Goal: Information Seeking & Learning: Learn about a topic

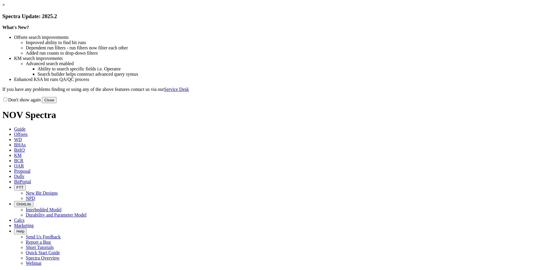
click at [56, 103] on button "Close" at bounding box center [49, 100] width 15 height 6
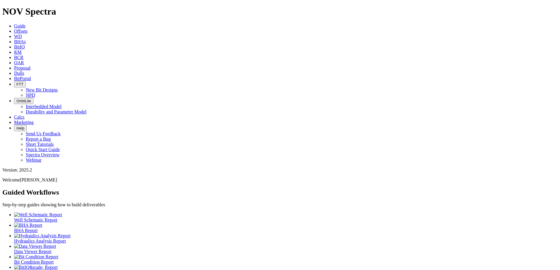
click at [24, 71] on link "Dulls" at bounding box center [19, 73] width 10 height 5
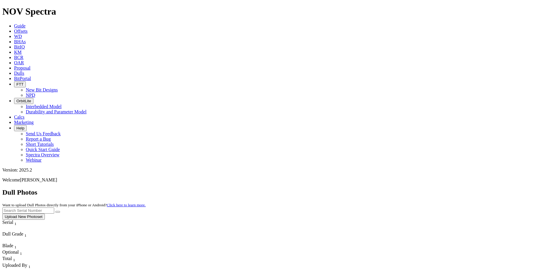
click at [54, 208] on input "text" at bounding box center [28, 211] width 52 height 6
paste input "18951920"
type input "18951920"
click at [58, 212] on icon "submit" at bounding box center [58, 212] width 0 height 0
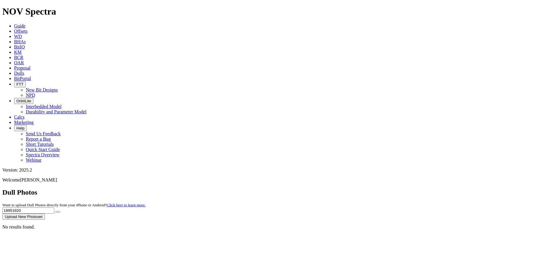
click at [14, 29] on icon at bounding box center [14, 31] width 0 height 5
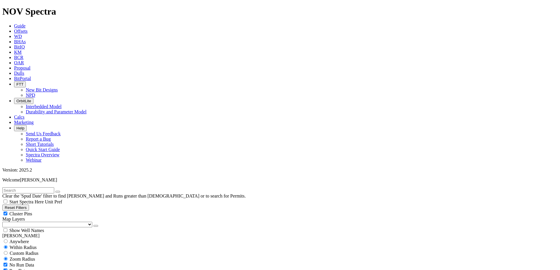
click at [16, 188] on input "text" at bounding box center [28, 191] width 52 height 6
type input "18951920"
click at [32, 251] on span "Custom Radius" at bounding box center [24, 253] width 29 height 5
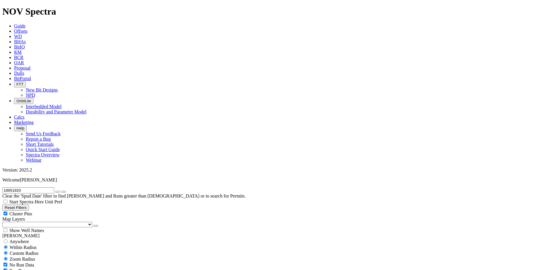
radio input "true"
radio input "false"
click at [40, 262] on input "number" at bounding box center [28, 265] width 52 height 6
type input "5"
click at [36, 262] on input "5" at bounding box center [28, 265] width 52 height 6
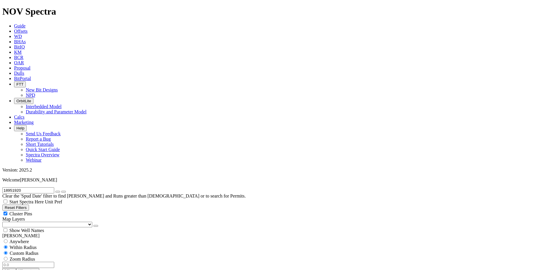
radio input "false"
radio input "true"
click at [58, 192] on icon "button" at bounding box center [58, 192] width 0 height 0
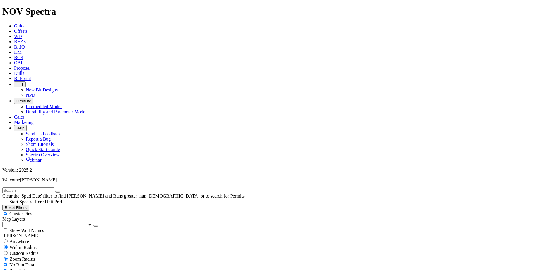
click at [35, 222] on select "US Counties [GEOGRAPHIC_DATA], [GEOGRAPHIC_DATA] [GEOGRAPHIC_DATA], [GEOGRAPHIC…" at bounding box center [47, 225] width 90 height 6
click at [4, 222] on select "US Counties [GEOGRAPHIC_DATA], [GEOGRAPHIC_DATA] [GEOGRAPHIC_DATA], [GEOGRAPHIC…" at bounding box center [47, 225] width 90 height 6
click at [20, 239] on span "Anywhere" at bounding box center [19, 241] width 20 height 5
radio input "true"
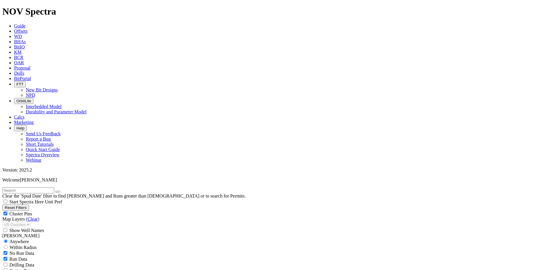
click at [8, 240] on input "radio" at bounding box center [6, 242] width 4 height 4
click at [8, 246] on input "radio" at bounding box center [6, 248] width 4 height 4
radio input "true"
radio input "false"
click at [8, 251] on input "radio" at bounding box center [6, 253] width 4 height 4
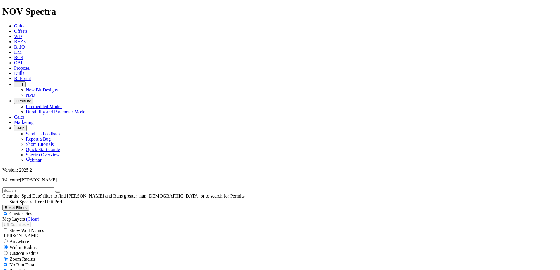
radio input "true"
radio input "false"
click at [46, 262] on div at bounding box center [279, 265] width 555 height 6
click at [44, 262] on input "number" at bounding box center [28, 265] width 52 height 6
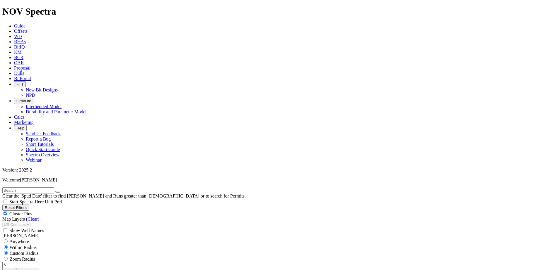
type input "5"
select select "6.125"
checkbox input "false"
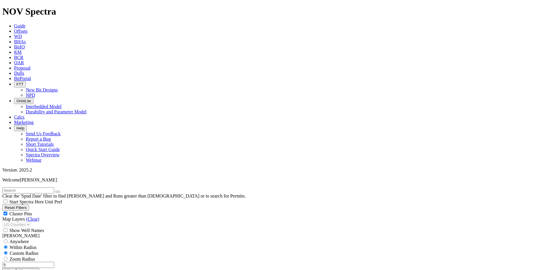
select select "? number:6.125 ?"
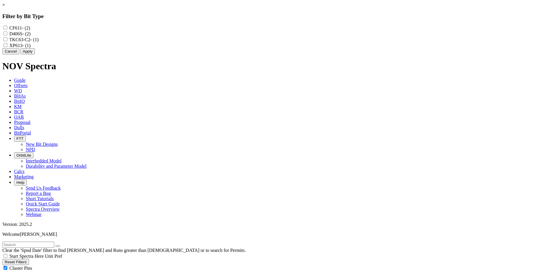
click at [7, 35] on input "D406S - (2)" at bounding box center [6, 34] width 4 height 4
checkbox input "true"
click at [7, 41] on input "TKC63-C2 - (1)" at bounding box center [6, 39] width 4 height 4
checkbox input "true"
click at [7, 47] on input "XP613 - (1)" at bounding box center [6, 45] width 4 height 4
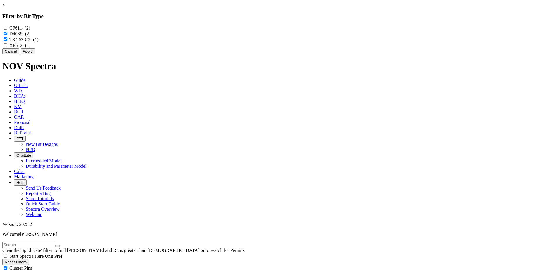
checkbox input "true"
click at [35, 54] on button "Apply" at bounding box center [27, 51] width 14 height 6
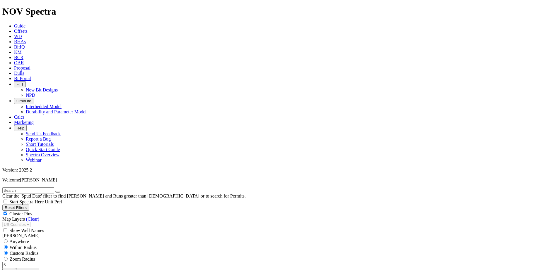
scroll to position [322, 0]
select select
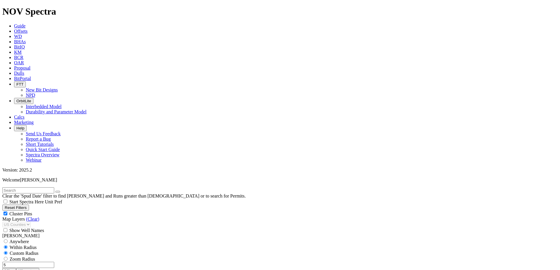
select select
click at [44, 262] on input "5" at bounding box center [28, 265] width 52 height 6
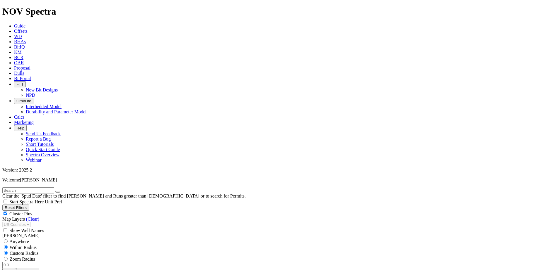
radio input "false"
radio input "true"
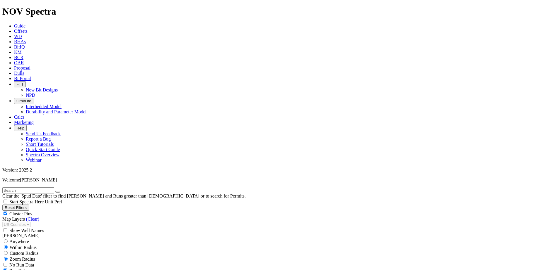
select select "? number:6.125 ?"
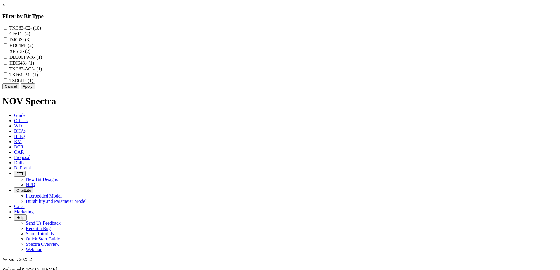
click at [7, 28] on input "TKC63-C2 - (10)" at bounding box center [6, 28] width 4 height 4
checkbox input "true"
click at [7, 41] on input "D406S - (3)" at bounding box center [6, 39] width 4 height 4
checkbox input "true"
click at [7, 47] on input "HD64M - (2)" at bounding box center [6, 45] width 4 height 4
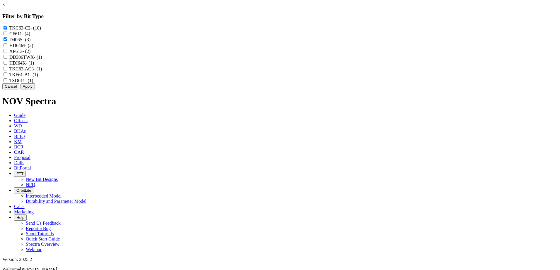
checkbox input "true"
click at [242, 54] on div "XP613 - (2)" at bounding box center [279, 51] width 555 height 6
click at [7, 53] on input "XP613 - (2)" at bounding box center [6, 51] width 4 height 4
checkbox input "true"
click at [7, 59] on input "DD306TWX - (1)" at bounding box center [6, 57] width 4 height 4
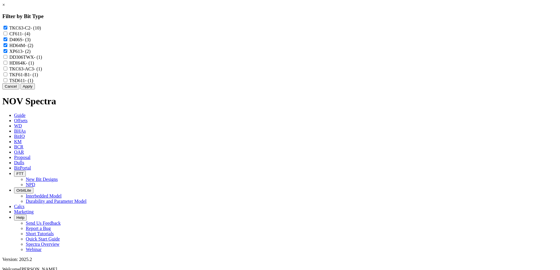
checkbox input "true"
click at [7, 65] on input "HDI64K - (1)" at bounding box center [6, 63] width 4 height 4
checkbox input "true"
click at [7, 71] on input "TKC63-AC3 - (1)" at bounding box center [6, 69] width 4 height 4
checkbox input "true"
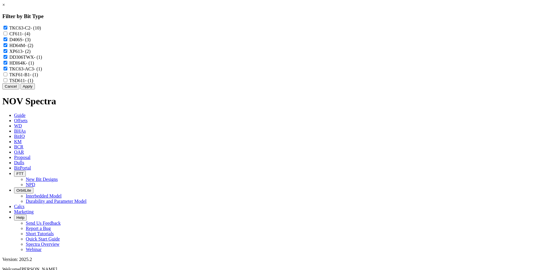
click at [35, 90] on button "Apply" at bounding box center [27, 86] width 14 height 6
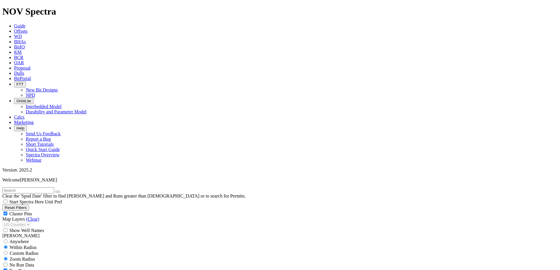
scroll to position [625, 0]
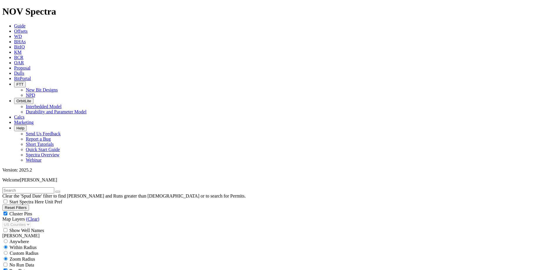
type input "15000"
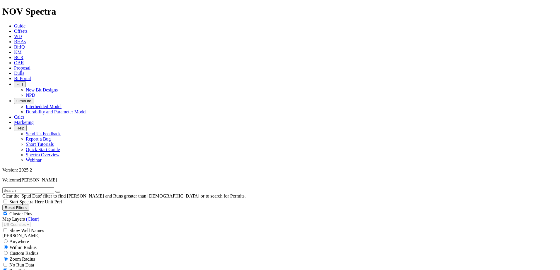
type input "5000"
type input "-2"
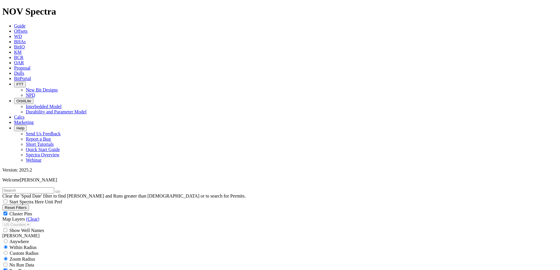
type input "-2"
type input "5000"
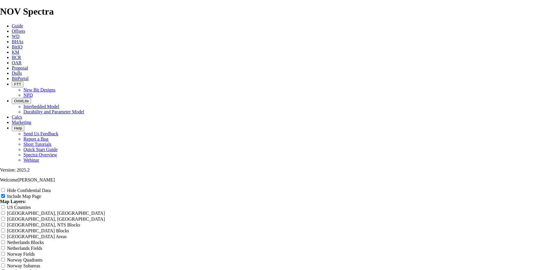
scroll to position [702, 0]
radio input "true"
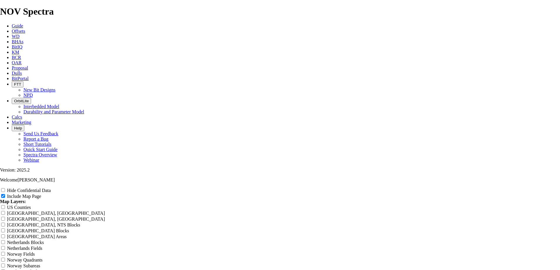
radio input "true"
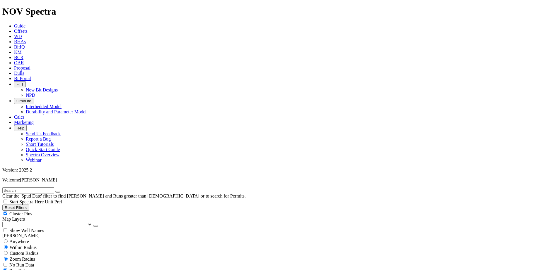
click at [36, 222] on select "US Counties [GEOGRAPHIC_DATA], [GEOGRAPHIC_DATA] [GEOGRAPHIC_DATA], [GEOGRAPHIC…" at bounding box center [47, 225] width 90 height 6
click at [4, 222] on select "US Counties [GEOGRAPHIC_DATA], [GEOGRAPHIC_DATA] [GEOGRAPHIC_DATA], [GEOGRAPHIC…" at bounding box center [47, 225] width 90 height 6
click at [8, 251] on input "radio" at bounding box center [6, 253] width 4 height 4
radio input "true"
radio input "false"
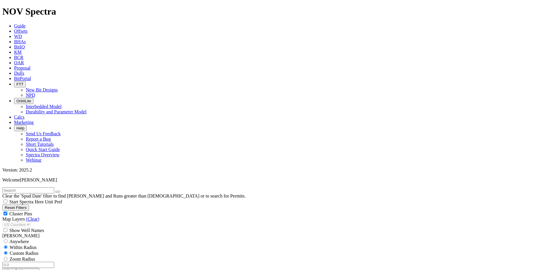
click at [40, 262] on input "number" at bounding box center [28, 265] width 52 height 6
click at [39, 262] on input "5" at bounding box center [28, 265] width 52 height 6
type input "10"
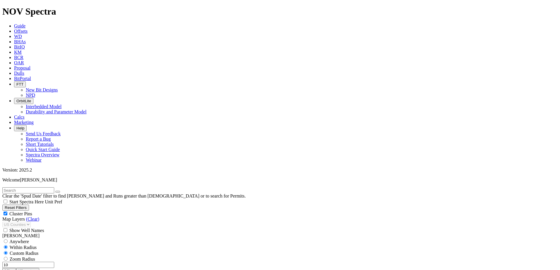
drag, startPoint x: 34, startPoint y: 161, endPoint x: 47, endPoint y: 162, distance: 12.9
drag, startPoint x: 67, startPoint y: 160, endPoint x: 94, endPoint y: 161, distance: 27.5
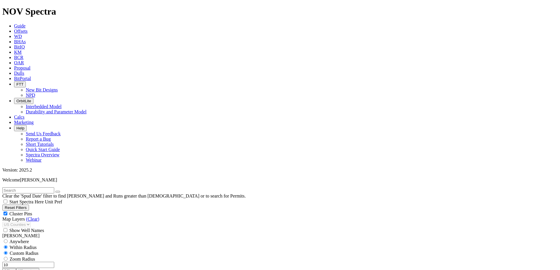
type input "5000"
type input "2"
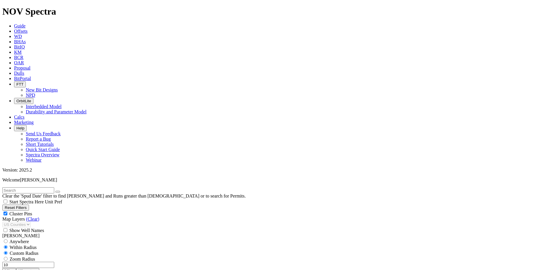
scroll to position [351, 0]
type input "5000"
type input "1"
type input "8500"
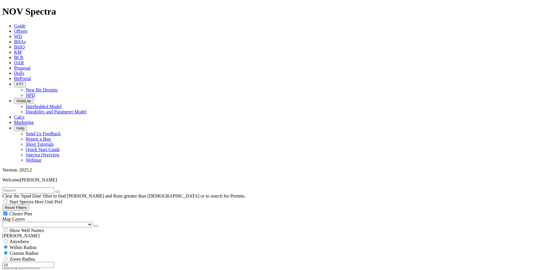
scroll to position [351, 0]
type input "1500"
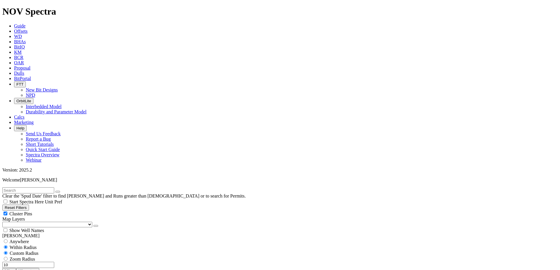
type input "15000"
type input "8500"
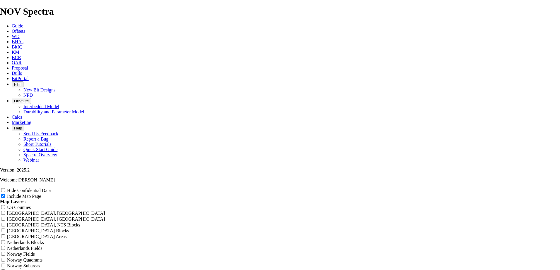
scroll to position [702, 0]
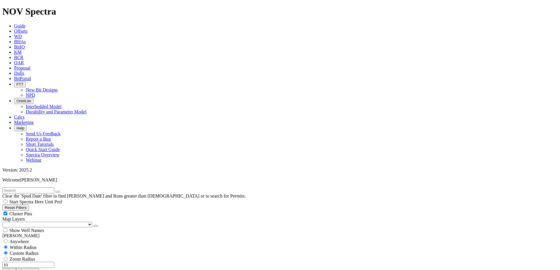
scroll to position [380, 0]
type input "15002"
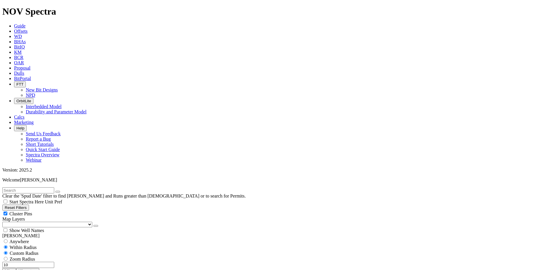
drag, startPoint x: 44, startPoint y: 183, endPoint x: 40, endPoint y: 183, distance: 3.5
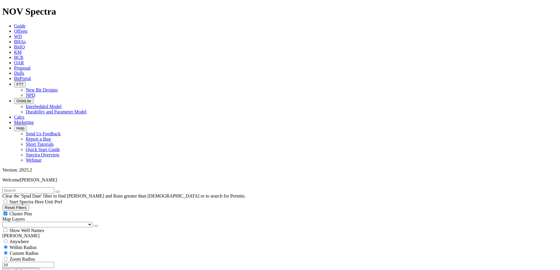
type input "5000"
type input "-2"
type input "5000"
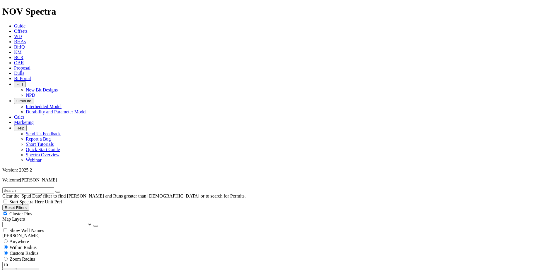
click at [29, 205] on button "Reset Filters" at bounding box center [15, 208] width 27 height 6
radio input "false"
radio input "true"
checkbox input "true"
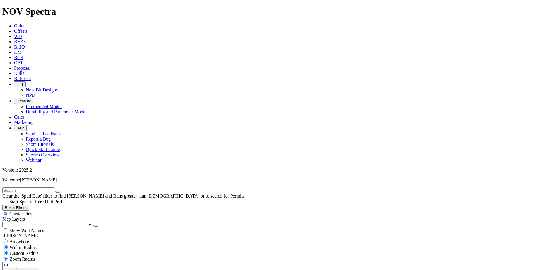
select select
click at [46, 188] on input "text" at bounding box center [28, 191] width 52 height 6
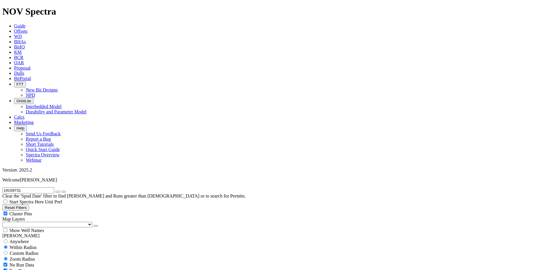
type input "19109731"
click at [8, 251] on input "radio" at bounding box center [6, 253] width 4 height 4
radio input "true"
radio input "false"
click at [43, 262] on input "number" at bounding box center [28, 265] width 52 height 6
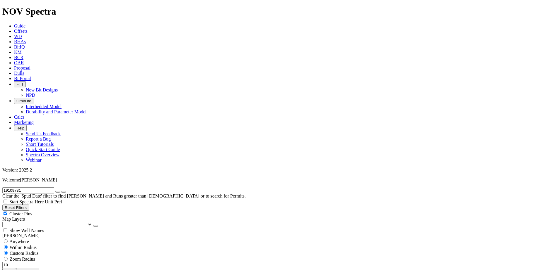
scroll to position [87, 0]
type input "10"
click at [16, 268] on button "Miles" at bounding box center [9, 271] width 14 height 6
click at [30, 262] on input "10" at bounding box center [28, 265] width 52 height 6
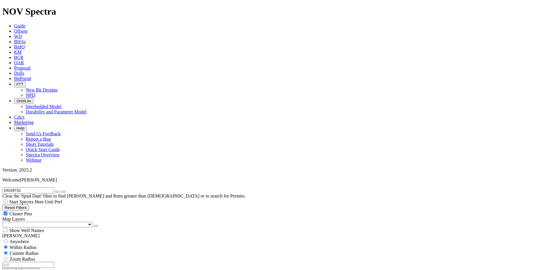
radio input "false"
radio input "true"
click at [30, 188] on input "19109731" at bounding box center [28, 191] width 52 height 6
type input "19109731"
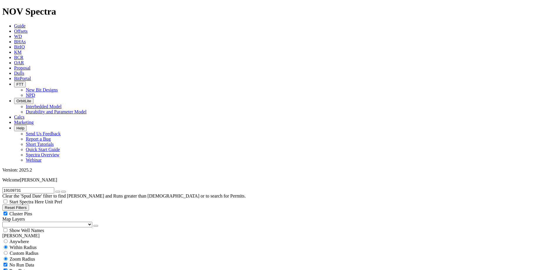
click at [58, 192] on icon "button" at bounding box center [58, 192] width 0 height 0
click at [54, 188] on input "text" at bounding box center [28, 191] width 52 height 6
paste input "A307997"
type input "A307997"
click at [8, 251] on input "radio" at bounding box center [6, 253] width 4 height 4
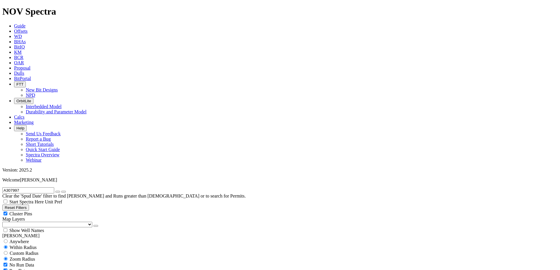
radio input "true"
radio input "false"
click at [36, 262] on input "number" at bounding box center [28, 265] width 52 height 6
click at [36, 262] on input "10" at bounding box center [28, 265] width 52 height 6
type input "0"
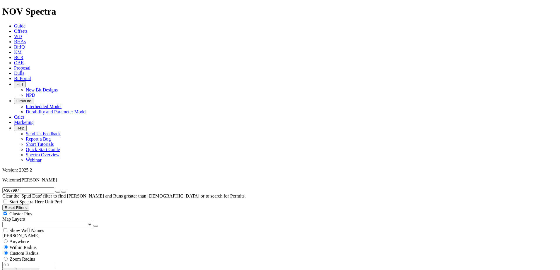
radio input "false"
radio input "true"
click at [58, 192] on icon "button" at bounding box center [58, 192] width 0 height 0
click at [46, 188] on input "text" at bounding box center [28, 191] width 52 height 6
paste input "A274290"
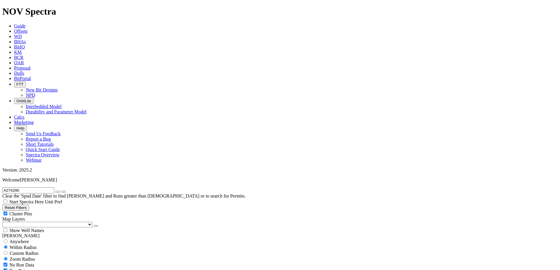
type input "A274290"
drag, startPoint x: 72, startPoint y: 28, endPoint x: 49, endPoint y: 27, distance: 23.1
click at [58, 192] on icon "button" at bounding box center [58, 192] width 0 height 0
click at [42, 188] on input "text" at bounding box center [28, 191] width 52 height 6
paste input "A307410"
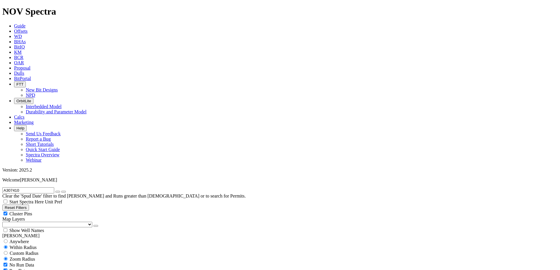
type input "A307410"
click at [58, 192] on icon "button" at bounding box center [58, 192] width 0 height 0
click at [44, 188] on input "text" at bounding box center [28, 191] width 52 height 6
paste input "18951920"
click at [54, 188] on input "18951920" at bounding box center [28, 191] width 52 height 6
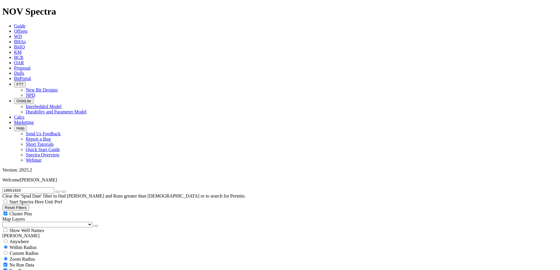
type input "18951920"
click at [35, 222] on select "US Counties [GEOGRAPHIC_DATA], [GEOGRAPHIC_DATA] [GEOGRAPHIC_DATA], [GEOGRAPHIC…" at bounding box center [47, 225] width 90 height 6
click at [4, 222] on select "US Counties [GEOGRAPHIC_DATA], [GEOGRAPHIC_DATA] [GEOGRAPHIC_DATA], [GEOGRAPHIC…" at bounding box center [47, 225] width 90 height 6
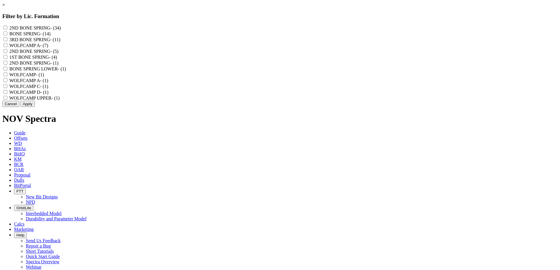
click at [7, 27] on SPRING "2ND BONE SPRING - (34)" at bounding box center [6, 28] width 4 height 4
checkbox SPRING "true"
click at [7, 35] on SPRING "BONE SPRING - (14)" at bounding box center [6, 34] width 4 height 4
checkbox SPRING "true"
click at [7, 41] on SPRING "3RD BONE SPRING - (11)" at bounding box center [6, 39] width 4 height 4
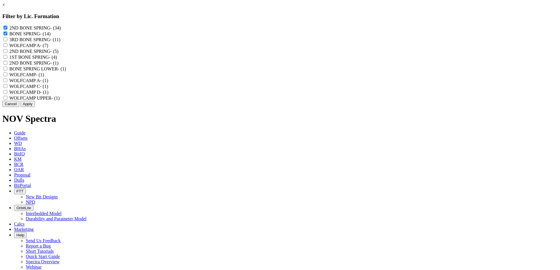
checkbox SPRING "true"
click at [7, 53] on "2ND BONE SPRING - (5)" at bounding box center [6, 51] width 4 height 4
checkbox "true"
click at [241, 54] on div "2ND BONE SPRING - (5)" at bounding box center [279, 51] width 555 height 6
click at [243, 66] on div "2ND BONE SPRING - (1)" at bounding box center [279, 63] width 555 height 6
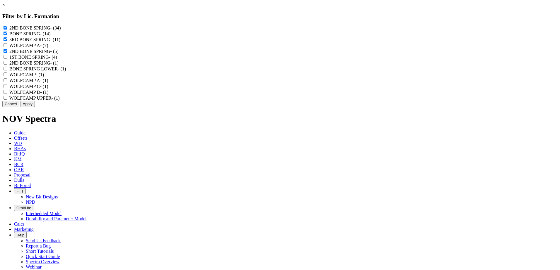
click at [7, 59] on SPRING "1ST BONE SPRING - (4)" at bounding box center [6, 57] width 4 height 4
checkbox SPRING "true"
click at [7, 65] on "2ND BONE SPRING - (1)" at bounding box center [6, 63] width 4 height 4
checkbox "true"
click at [7, 71] on LOWER "BONE SPRING LOWER - (1)" at bounding box center [6, 69] width 4 height 4
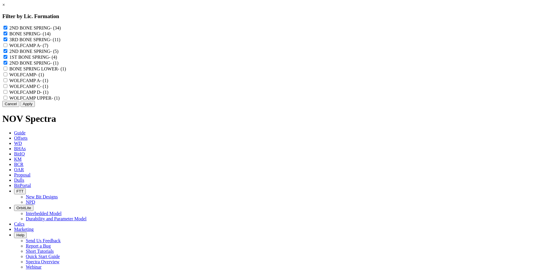
checkbox LOWER "true"
drag, startPoint x: 313, startPoint y: 141, endPoint x: 301, endPoint y: 138, distance: 11.4
click at [35, 107] on button "Apply" at bounding box center [27, 104] width 14 height 6
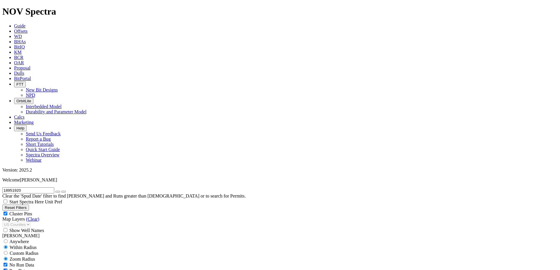
scroll to position [205, 0]
select select "6.125"
checkbox input "false"
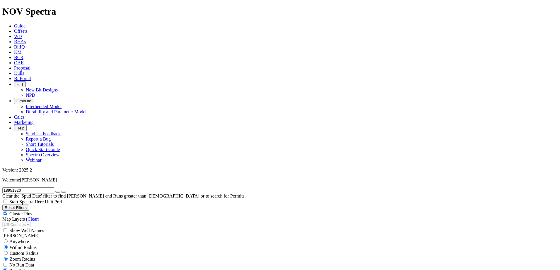
select select "? number:6.125 ?"
click at [58, 192] on icon "button" at bounding box center [58, 192] width 0 height 0
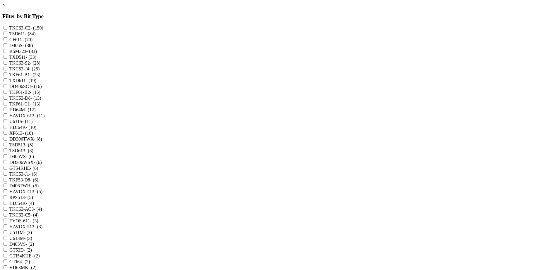
click at [5, 7] on link "×" at bounding box center [3, 4] width 3 height 5
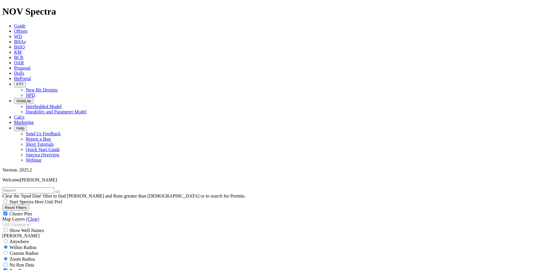
scroll to position [351, 0]
type input "7500"
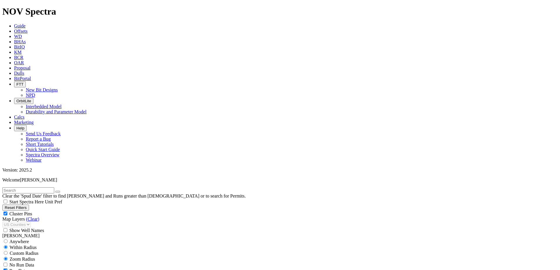
type input "15000"
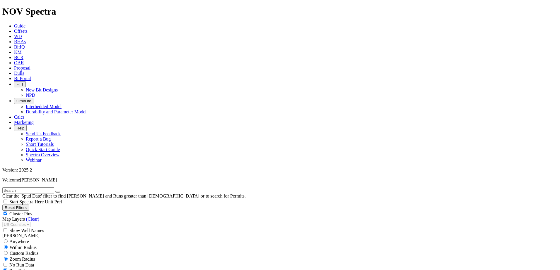
type input "5000"
drag, startPoint x: 49, startPoint y: 221, endPoint x: 58, endPoint y: 185, distance: 36.9
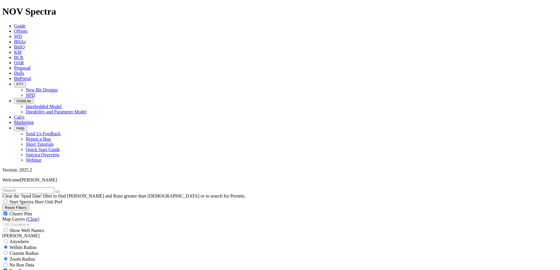
type input "150"
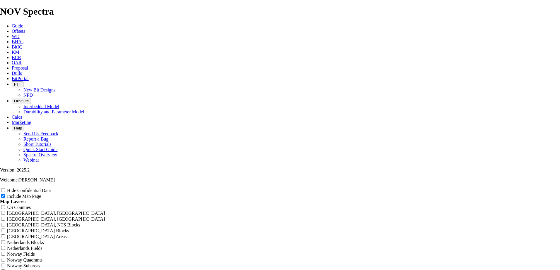
scroll to position [732, 0]
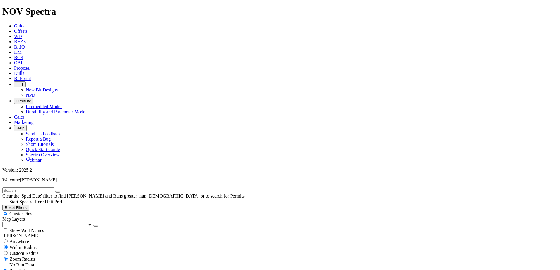
scroll to position [468, 0]
drag, startPoint x: 29, startPoint y: 152, endPoint x: 45, endPoint y: 152, distance: 15.5
type input "7000"
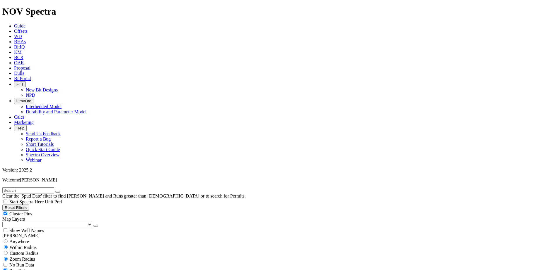
type input "-2"
type input "7000"
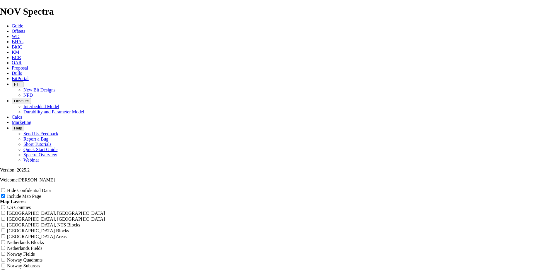
scroll to position [673, 0]
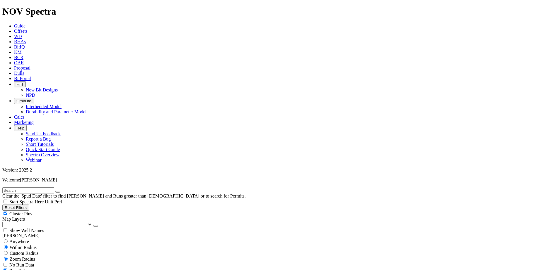
scroll to position [410, 0]
type input "7000"
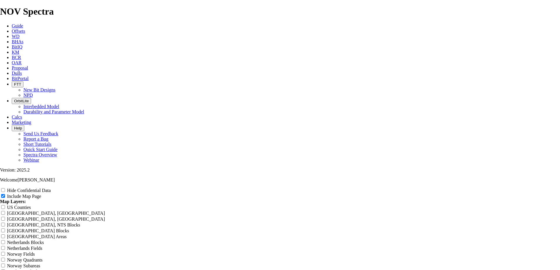
scroll to position [732, 0]
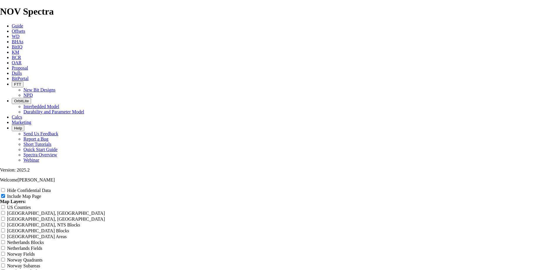
drag, startPoint x: 137, startPoint y: 42, endPoint x: 419, endPoint y: 237, distance: 343.0
copy table "Bit Size (in) Bit Type Mfg Serial No Depth In (ft) Depth Out (ft) Interval (ft)…"
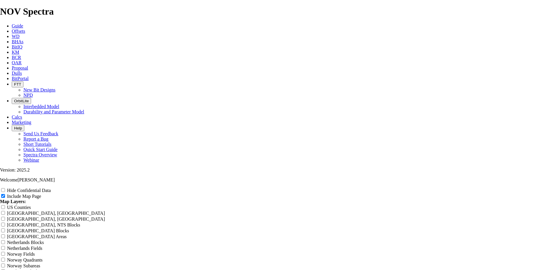
scroll to position [1260, 0]
drag, startPoint x: 138, startPoint y: 95, endPoint x: 421, endPoint y: 219, distance: 308.4
copy tbody "6.125 TKC63-C2 REEDHYCALOG A282063 10,712 19,982 9,270 50.50 183.6 SPANISH BAY …"
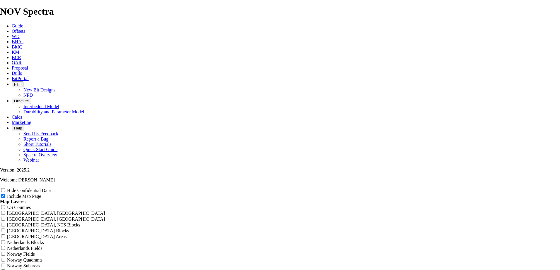
drag, startPoint x: 138, startPoint y: 79, endPoint x: 419, endPoint y: 200, distance: 306.1
copy tbody "6.125 TKF61-B1 REEDHYCALOG A309637 10,603 19,131 8,528 54.25 157.2 SAN LORENZO …"
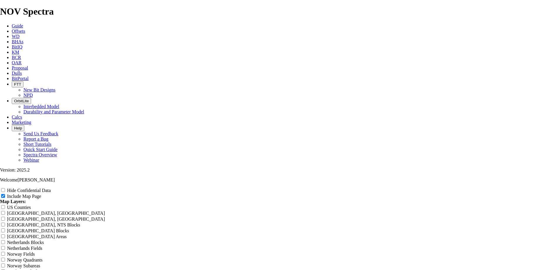
scroll to position [0, 0]
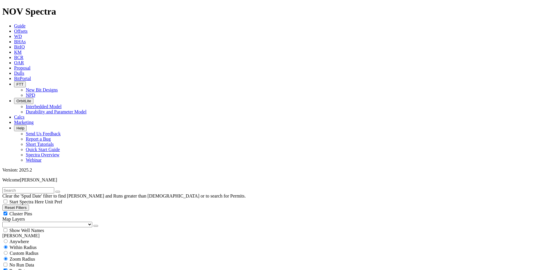
click at [37, 222] on select "US Counties [GEOGRAPHIC_DATA], [GEOGRAPHIC_DATA] [GEOGRAPHIC_DATA], [GEOGRAPHIC…" at bounding box center [47, 225] width 90 height 6
click at [4, 222] on select "US Counties [GEOGRAPHIC_DATA], [GEOGRAPHIC_DATA] [GEOGRAPHIC_DATA], [GEOGRAPHIC…" at bounding box center [47, 225] width 90 height 6
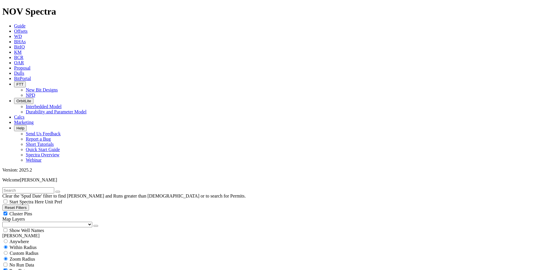
scroll to position [234, 0]
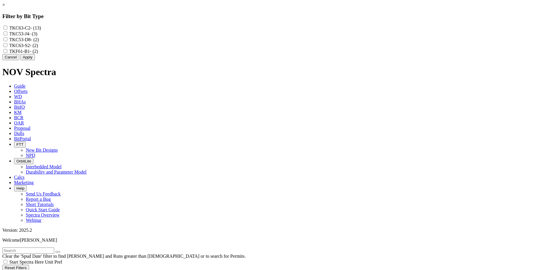
click at [7, 28] on input "TKC63-C2 - (13)" at bounding box center [6, 28] width 4 height 4
checkbox input "true"
click at [35, 60] on button "Apply" at bounding box center [27, 57] width 14 height 6
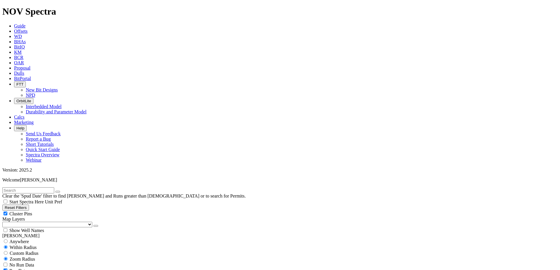
scroll to position [439, 0]
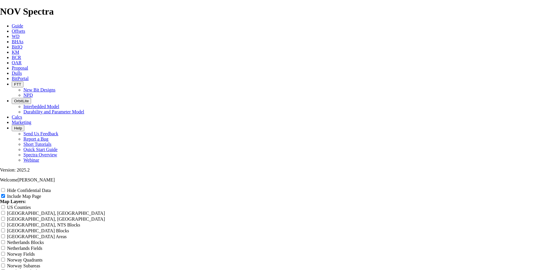
scroll to position [732, 0]
